Goal: Task Accomplishment & Management: Use online tool/utility

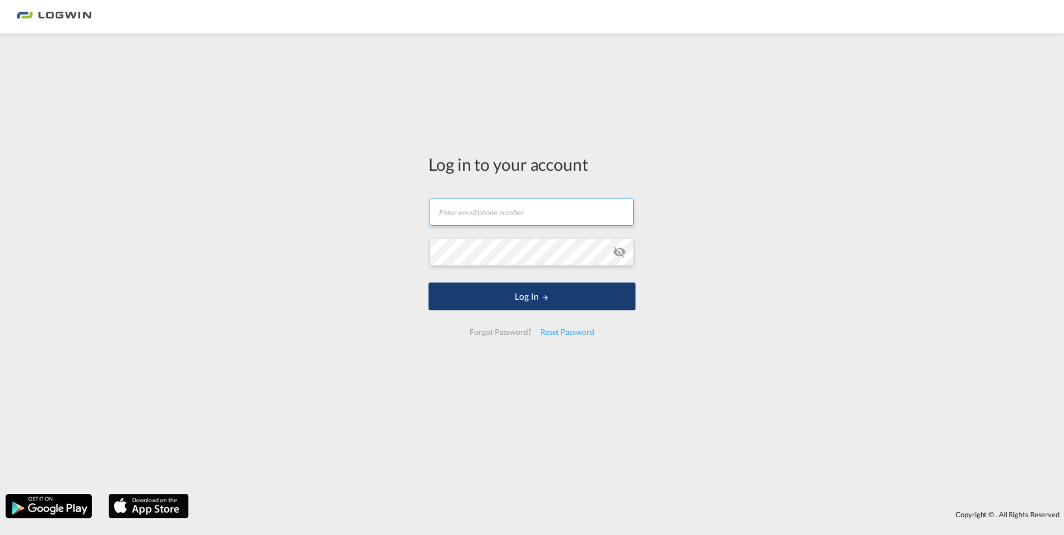
type input "[PERSON_NAME][EMAIL_ADDRESS][PERSON_NAME][DOMAIN_NAME]"
click at [525, 294] on button "Log In" at bounding box center [532, 297] width 207 height 28
